Goal: Task Accomplishment & Management: Manage account settings

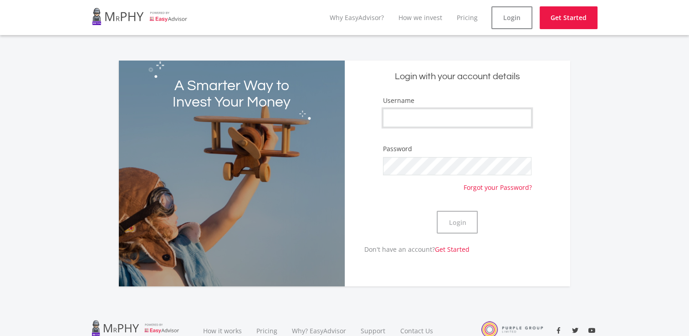
drag, startPoint x: 0, startPoint y: 0, endPoint x: 425, endPoint y: 112, distance: 439.9
click at [425, 112] on input "Username" at bounding box center [457, 118] width 149 height 18
type input "Byronkapp28"
click at [465, 220] on button "Login" at bounding box center [457, 222] width 41 height 23
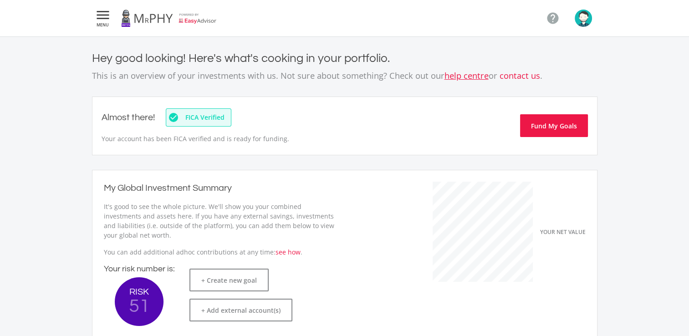
scroll to position [144, 250]
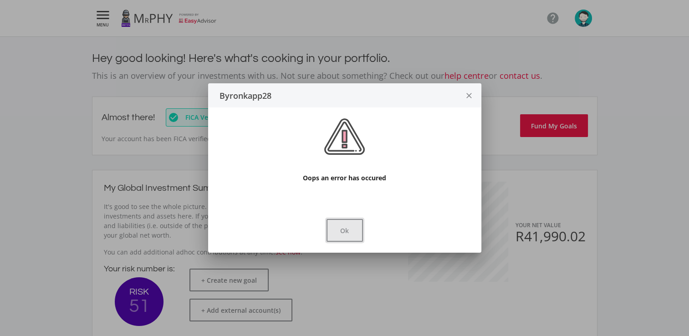
click at [348, 224] on button "Ok" at bounding box center [345, 230] width 36 height 23
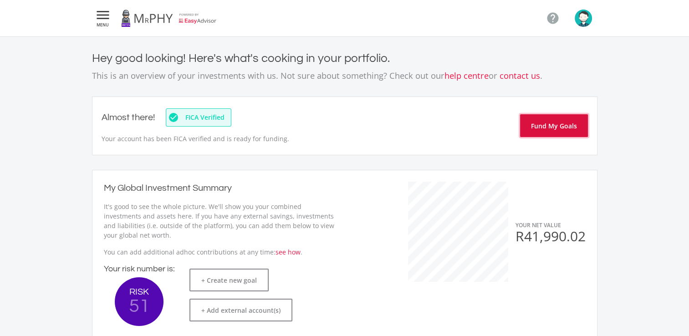
click at [543, 129] on button "Fund My Goals" at bounding box center [554, 125] width 68 height 23
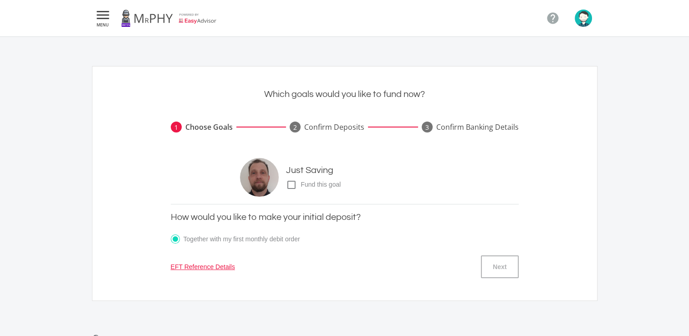
click at [292, 184] on icon "check_box_outline_blank" at bounding box center [291, 184] width 11 height 11
click at [277, 181] on input "check_box_outline_blank check_box Fund this goal" at bounding box center [277, 181] width 0 height 0
click at [508, 273] on button "Next" at bounding box center [499, 267] width 37 height 23
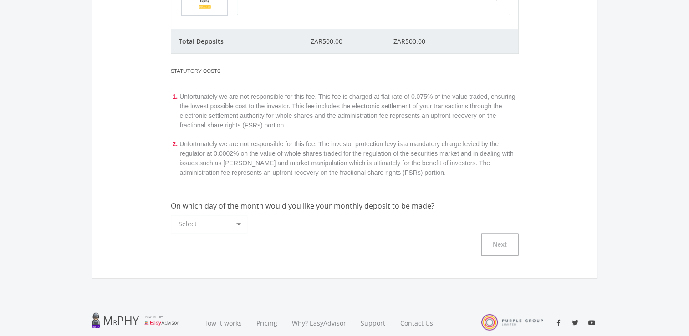
scroll to position [262, 0]
click at [237, 222] on div at bounding box center [238, 223] width 5 height 2
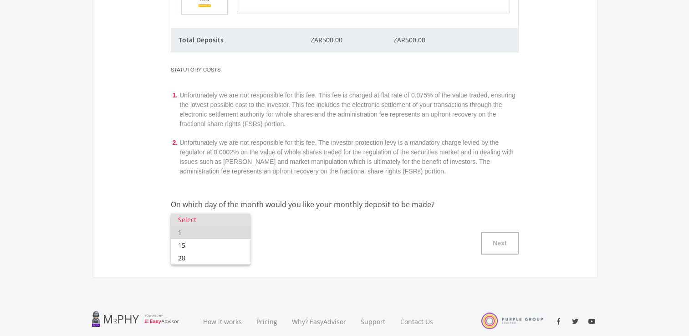
click at [199, 233] on span "1" at bounding box center [210, 232] width 65 height 13
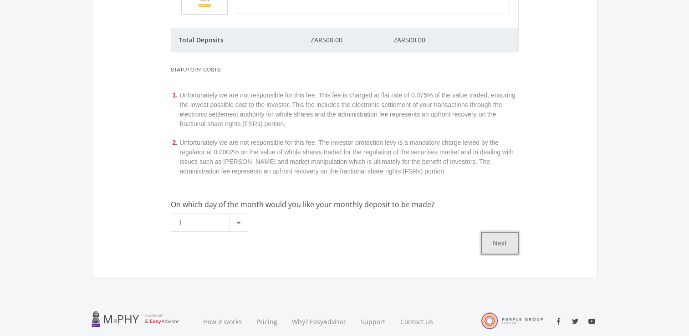
click at [490, 244] on button "Next" at bounding box center [499, 243] width 37 height 23
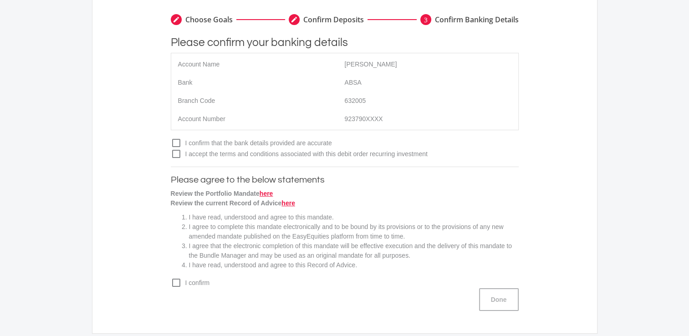
scroll to position [118, 0]
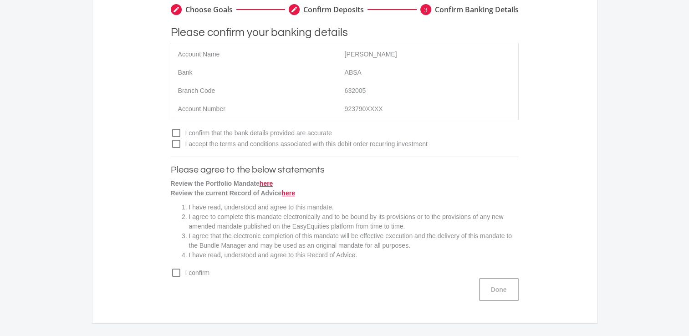
click at [176, 128] on icon "check_box_outline_blank" at bounding box center [176, 133] width 11 height 11
click at [162, 129] on input "check_box_outline_blank check_box I confirm that the bank details provided are …" at bounding box center [162, 129] width 0 height 0
click at [175, 142] on icon "check_box_outline_blank" at bounding box center [176, 143] width 11 height 11
click at [162, 140] on input "check_box_outline_blank check_box I accept the terms and conditions associated …" at bounding box center [162, 140] width 0 height 0
click at [176, 274] on icon "check_box_outline_blank" at bounding box center [176, 272] width 11 height 11
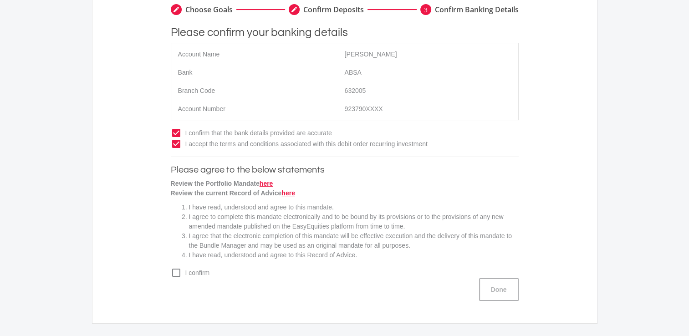
click at [162, 269] on input "check_box_outline_blank check_box I confirm" at bounding box center [162, 269] width 0 height 0
click at [499, 291] on button "Done" at bounding box center [499, 289] width 40 height 23
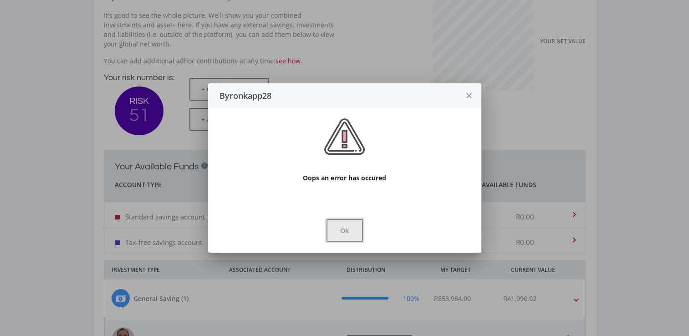
click at [350, 231] on button "Ok" at bounding box center [345, 230] width 36 height 23
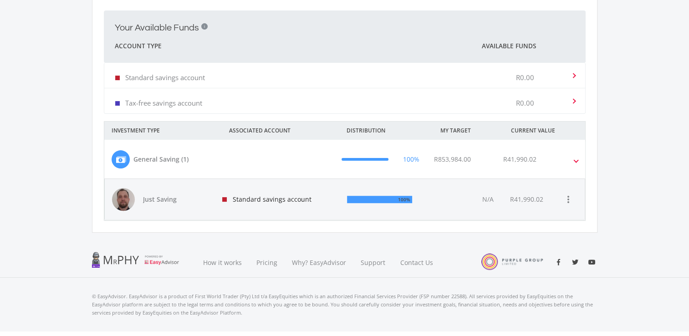
scroll to position [257, 0]
click at [572, 156] on div "R41,990.02" at bounding box center [542, 159] width 92 height 18
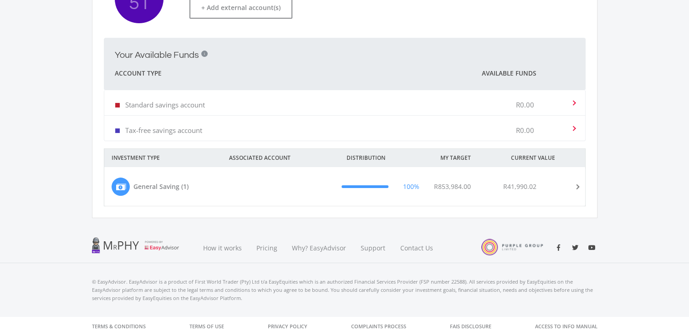
scroll to position [229, 0]
click at [579, 183] on mat-expansion-panel-header "General Saving (1) 100% R853,984.00 R41,990.02" at bounding box center [344, 187] width 481 height 39
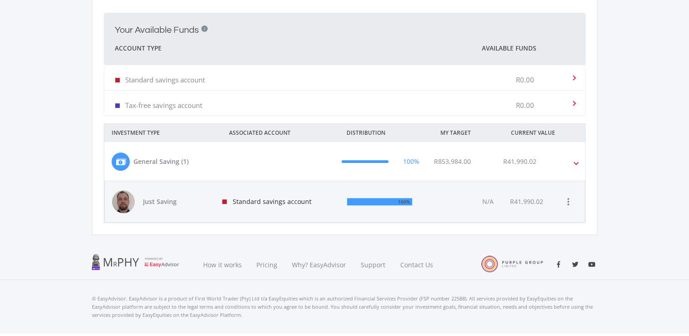
scroll to position [257, 0]
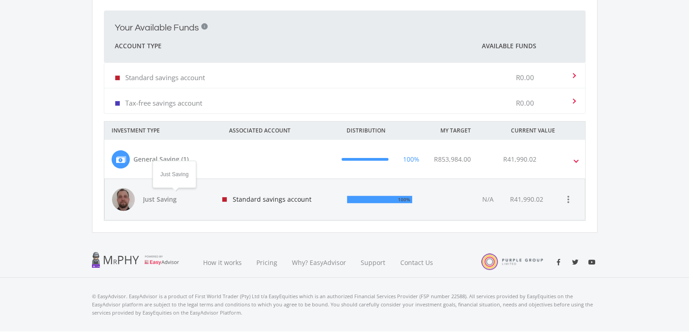
click at [177, 198] on span "Just Saving" at bounding box center [175, 199] width 64 height 9
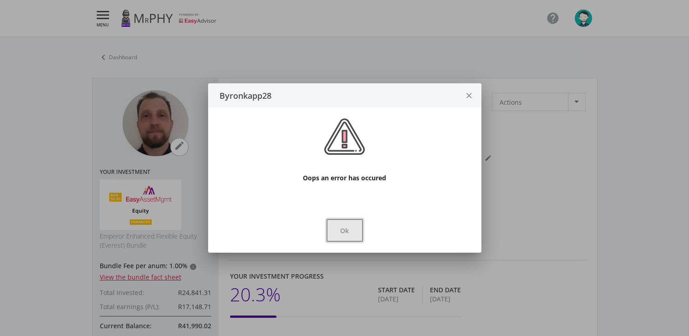
click at [353, 233] on button "Ok" at bounding box center [345, 230] width 36 height 23
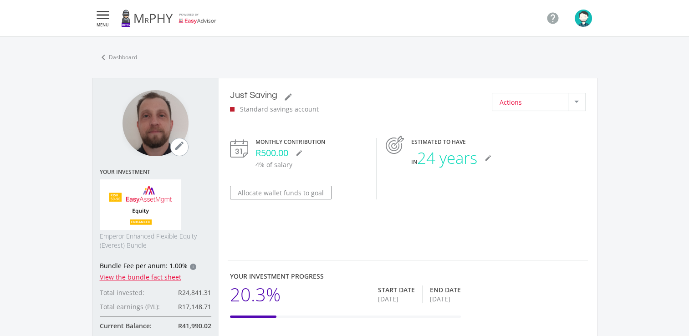
click at [574, 105] on div at bounding box center [576, 101] width 17 height 17
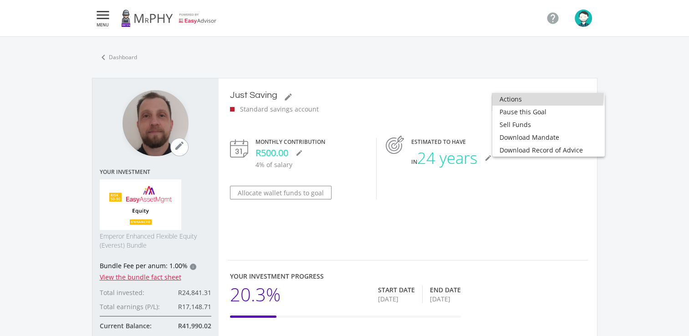
click at [536, 94] on span "Actions" at bounding box center [549, 99] width 98 height 13
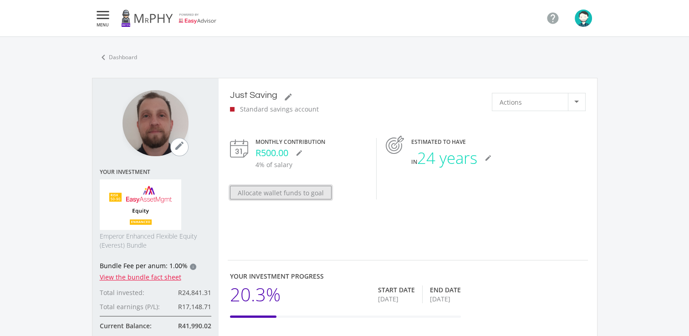
click at [281, 190] on button "Allocate wallet funds to goal" at bounding box center [281, 193] width 102 height 14
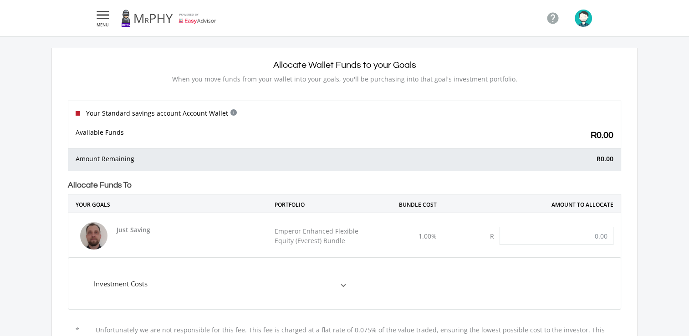
click at [579, 23] on img "button" at bounding box center [583, 18] width 17 height 17
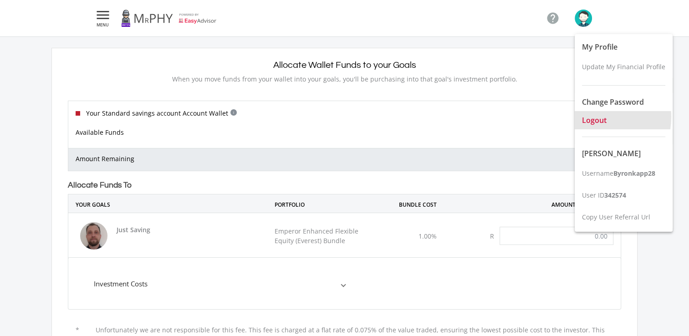
click at [593, 117] on span "Logout" at bounding box center [594, 120] width 25 height 10
